Goal: Information Seeking & Learning: Learn about a topic

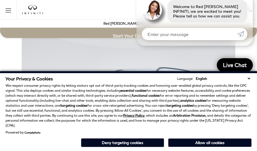
scroll to position [970, 0]
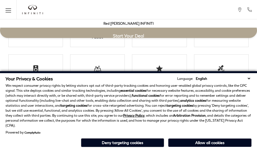
scroll to position [970, 0]
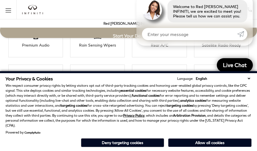
scroll to position [1004, 0]
